Goal: Task Accomplishment & Management: Manage account settings

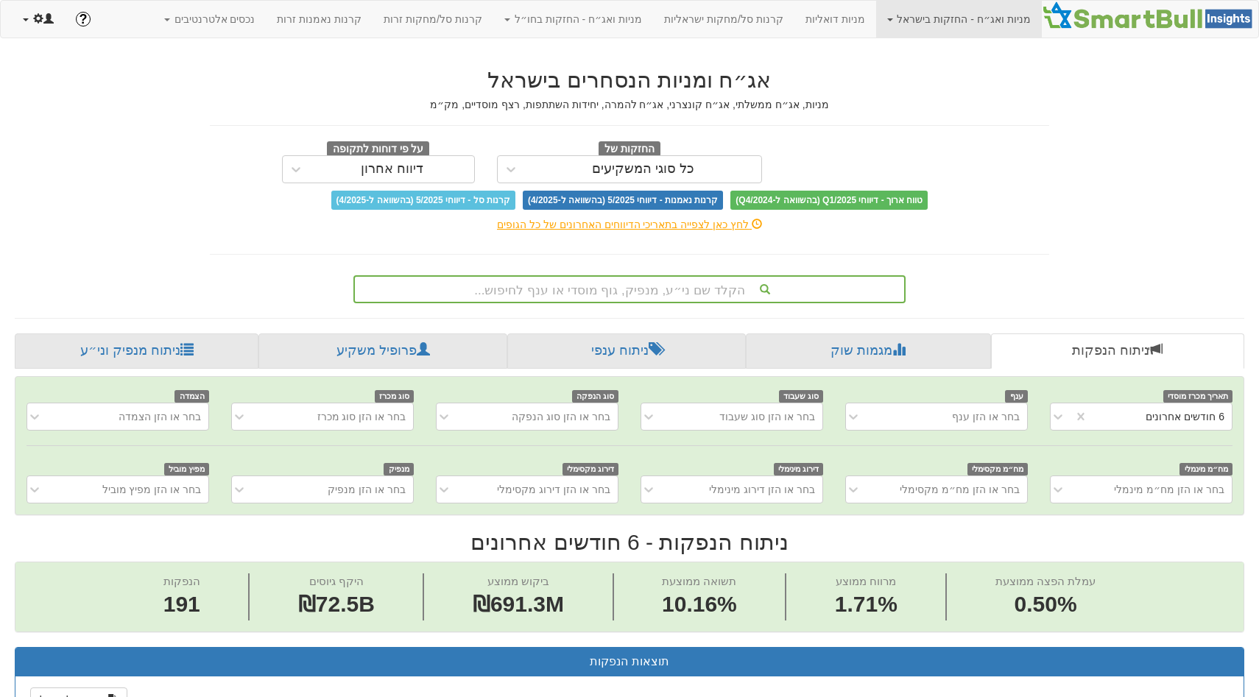
click at [39, 15] on span at bounding box center [38, 18] width 10 height 10
click at [109, 172] on span "Admin Menu" at bounding box center [143, 173] width 68 height 12
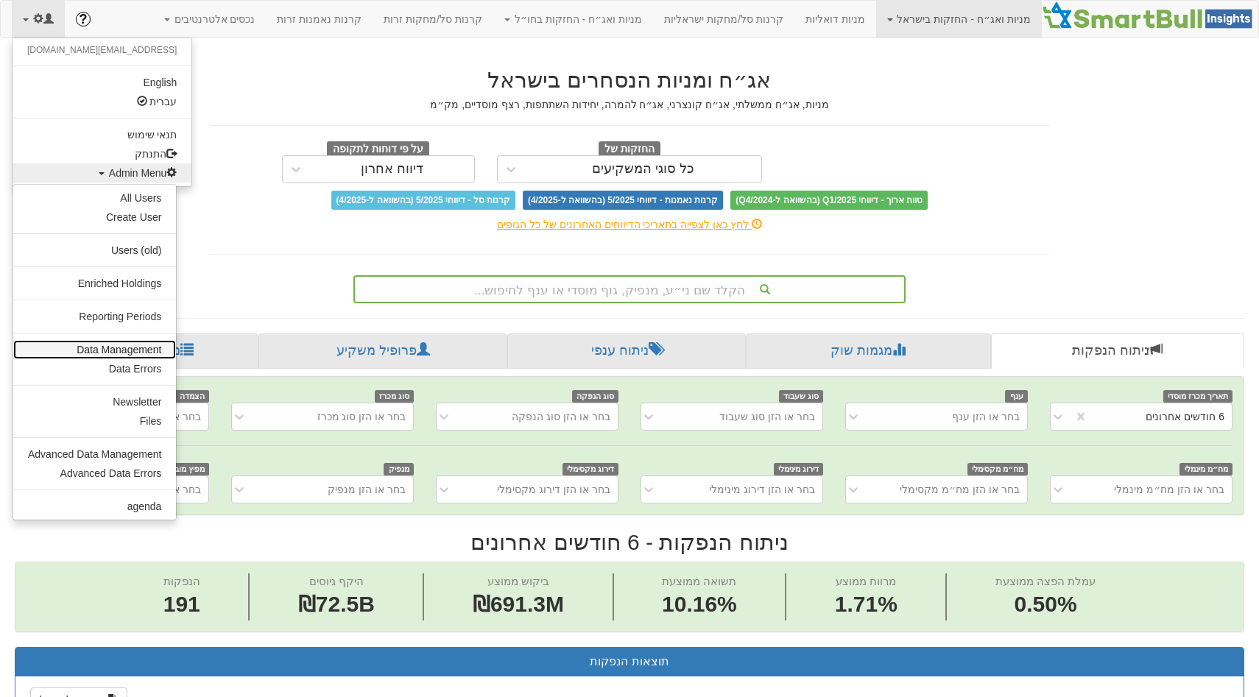
click at [128, 345] on link "Data Management" at bounding box center [94, 349] width 163 height 19
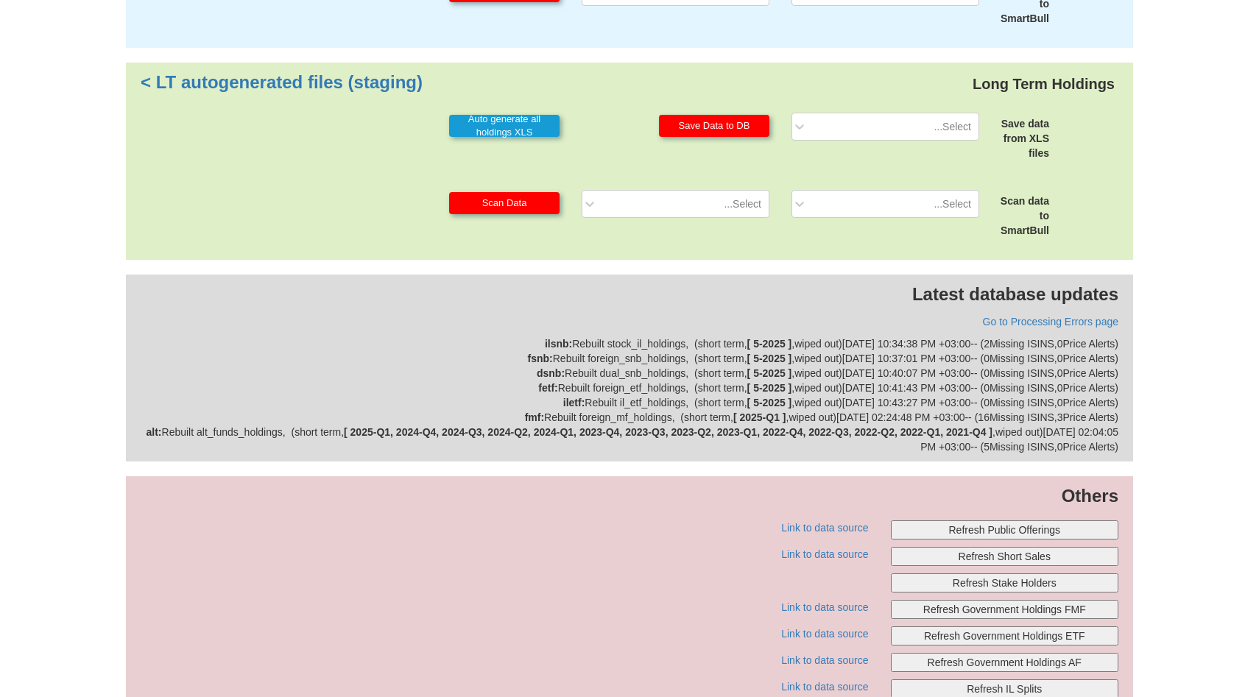
scroll to position [306, 0]
